Goal: Task Accomplishment & Management: Manage account settings

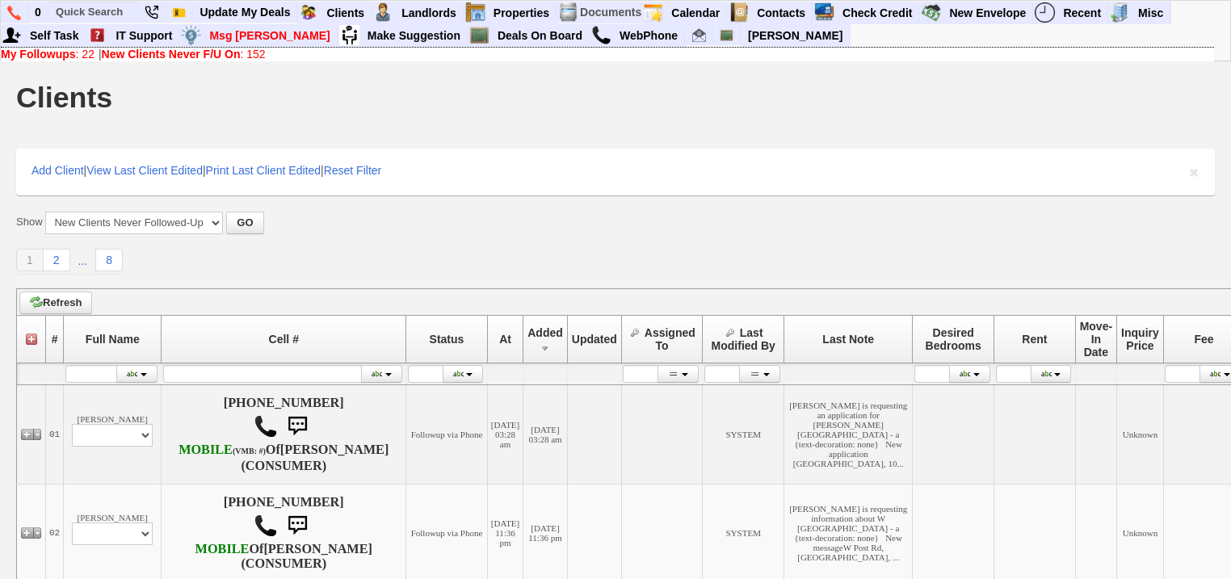
click at [247, 54] on link "New Clients Never F/U On : 152" at bounding box center [184, 54] width 164 height 13
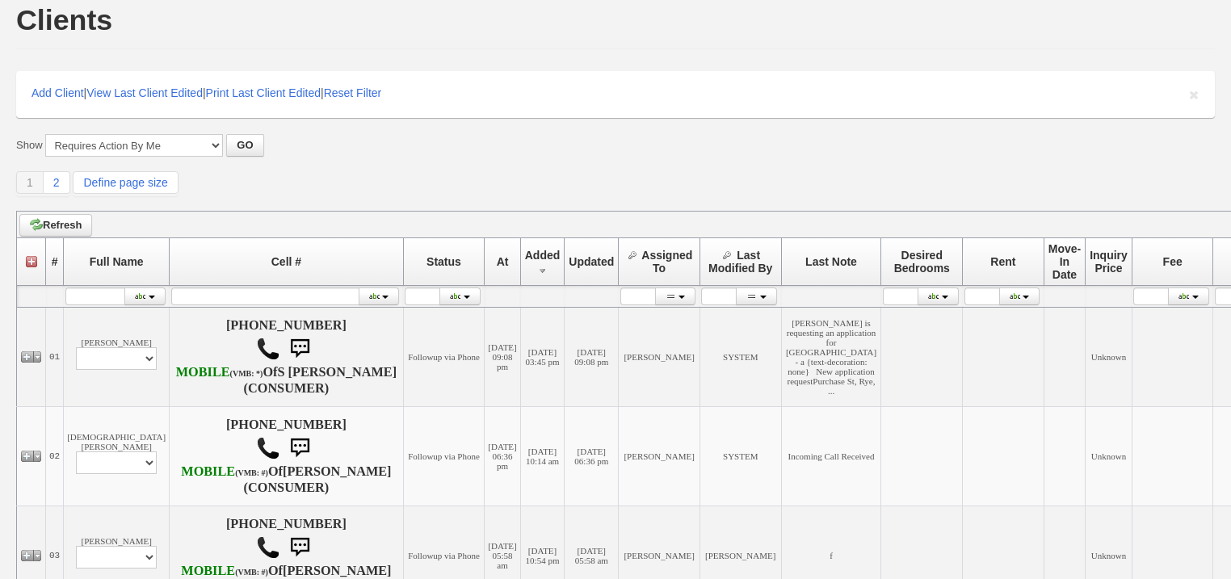
scroll to position [65, 0]
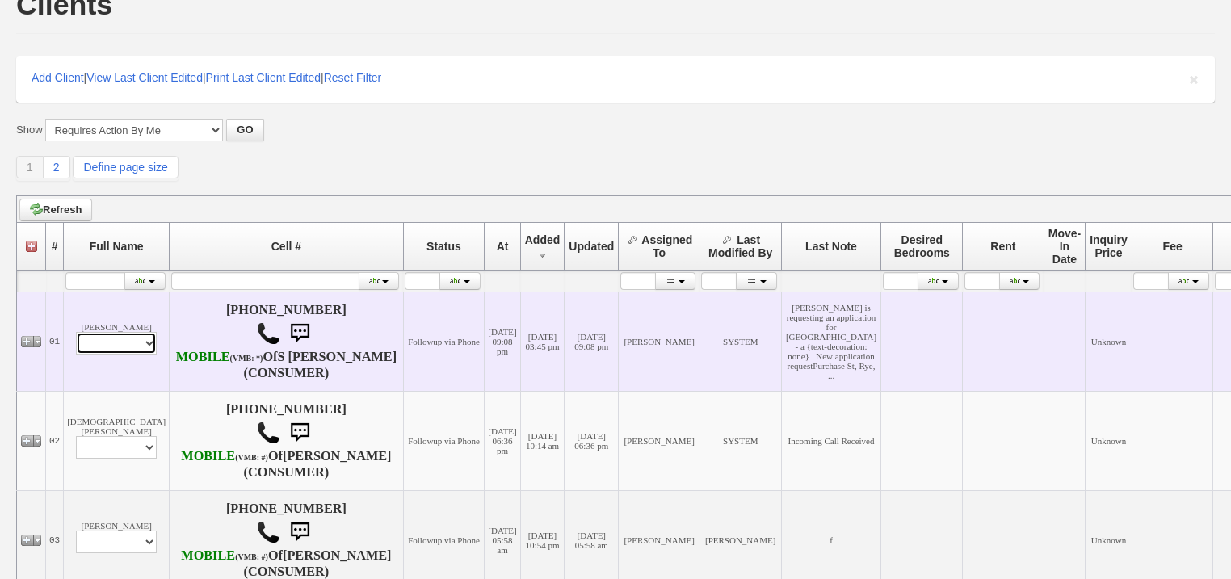
click at [86, 355] on select "Profile Edit Print Email Externally (Will Not Be Tracked In CRM) Closed Deals" at bounding box center [116, 343] width 81 height 23
select select "ChangeURL,/crm/custom/edit_client_form.php?redirect=%2Fcrm%2Fclients.php&id=167…"
click at [76, 352] on select "Profile Edit Print Email Externally (Will Not Be Tracked In CRM) Closed Deals" at bounding box center [116, 343] width 81 height 23
select select
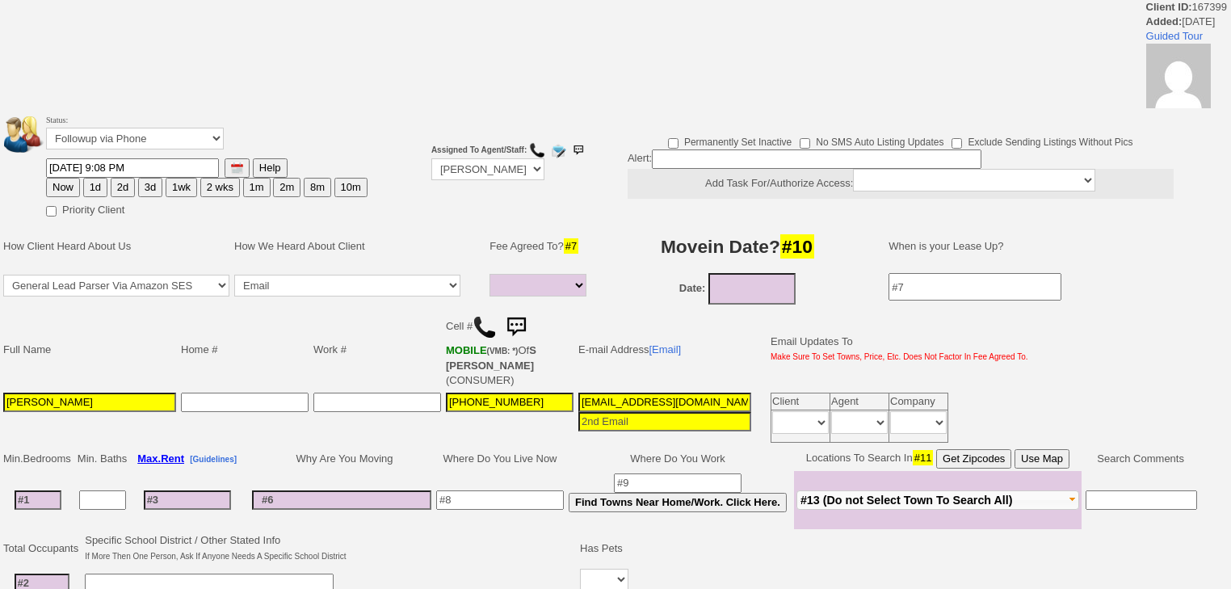
select select
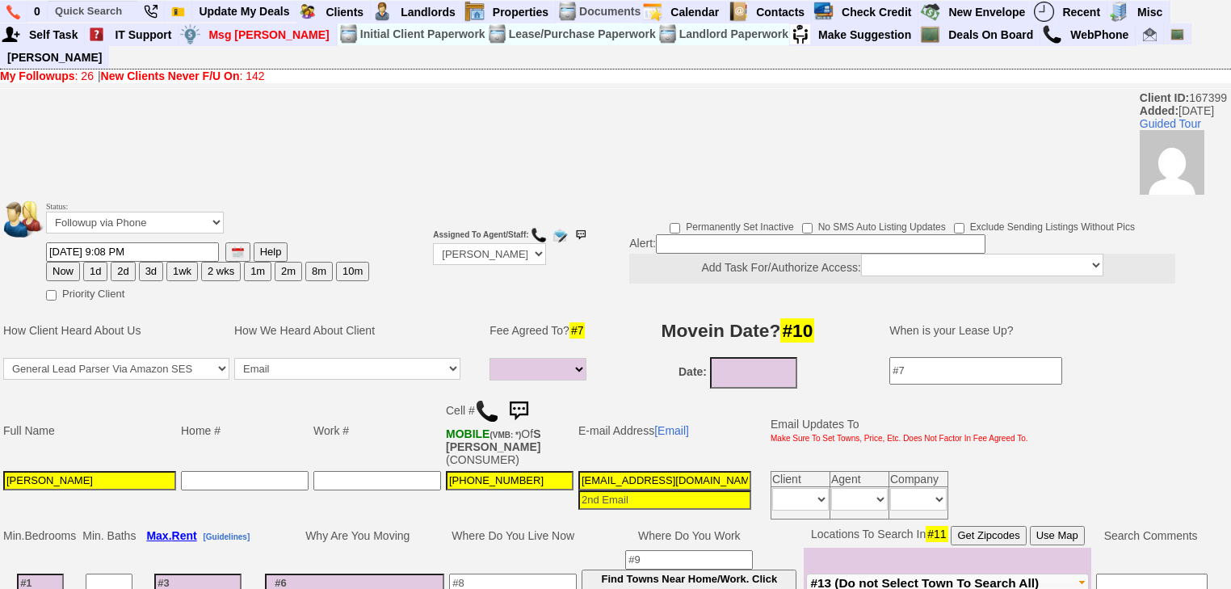
click at [87, 262] on button "1d" at bounding box center [95, 271] width 24 height 19
type input "08/22/2025 04:47 PM"
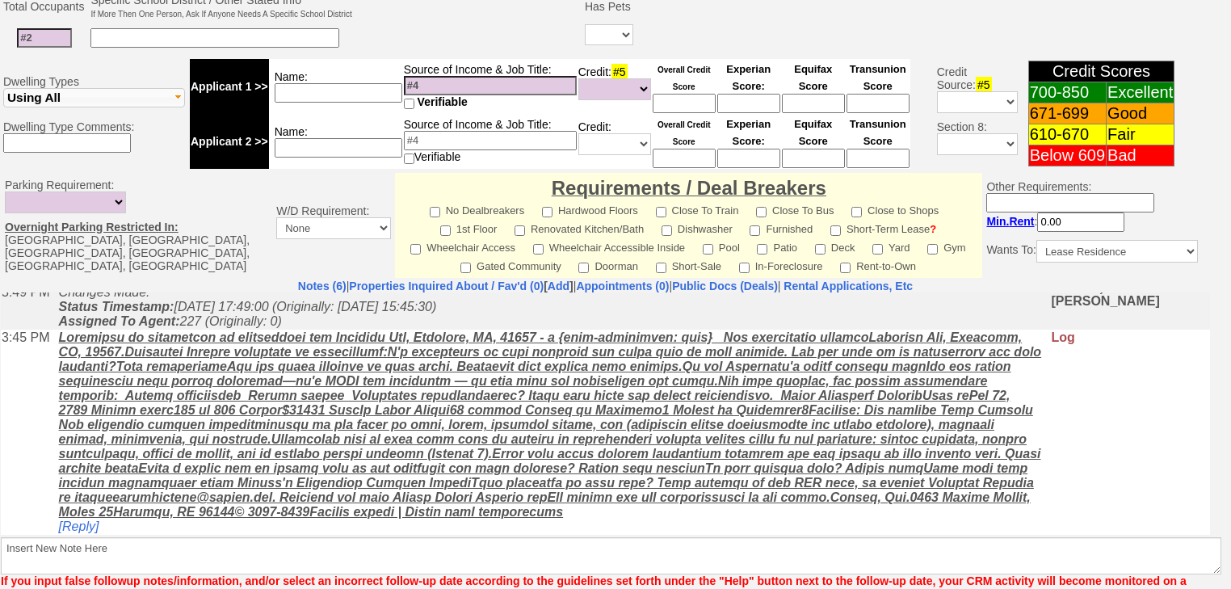
scroll to position [701, 0]
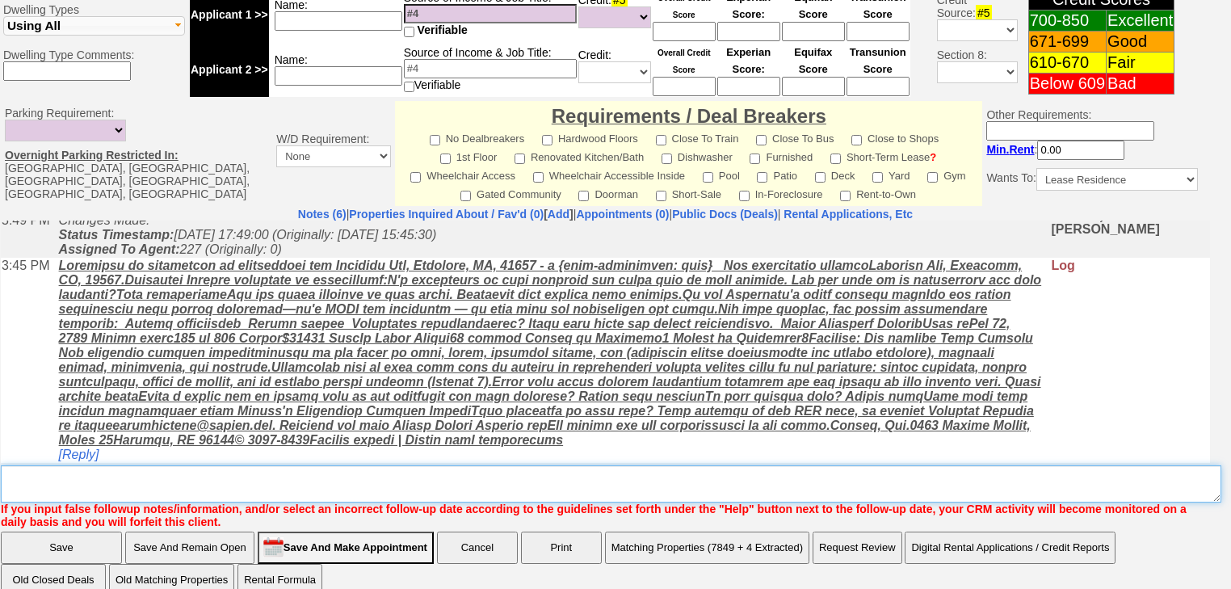
click at [87, 465] on textarea "Insert New Note Here" at bounding box center [611, 483] width 1220 height 37
type textarea "f"
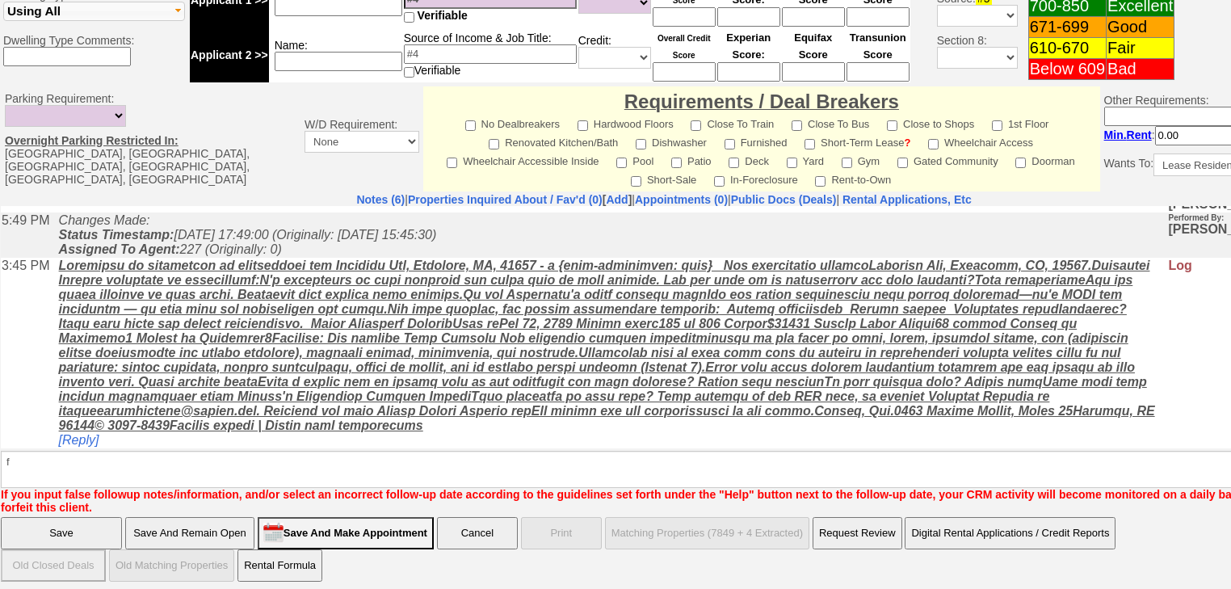
click at [78, 525] on input "Save" at bounding box center [61, 533] width 121 height 32
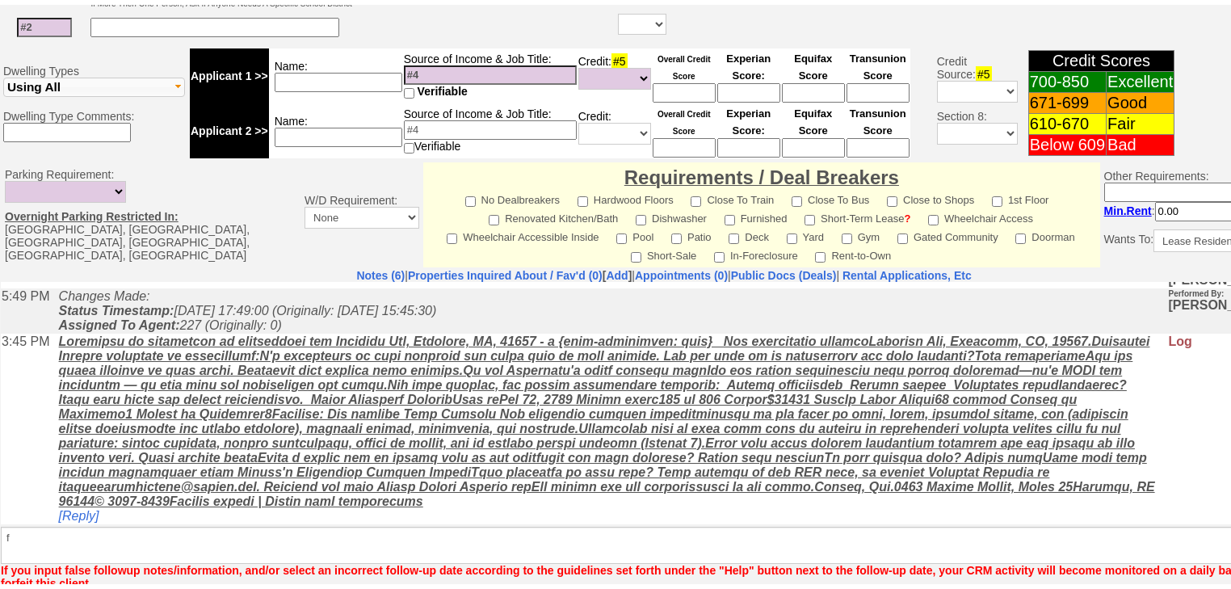
scroll to position [292, 0]
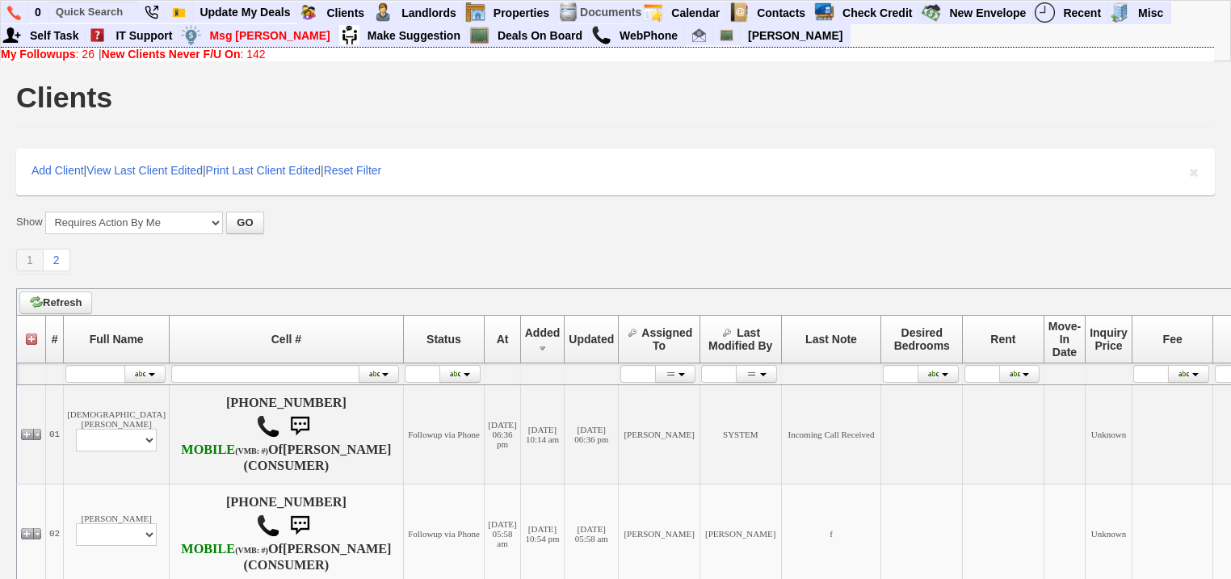
click at [260, 54] on link "New Clients Never F/U On : 142" at bounding box center [184, 54] width 164 height 13
